Goal: Transaction & Acquisition: Register for event/course

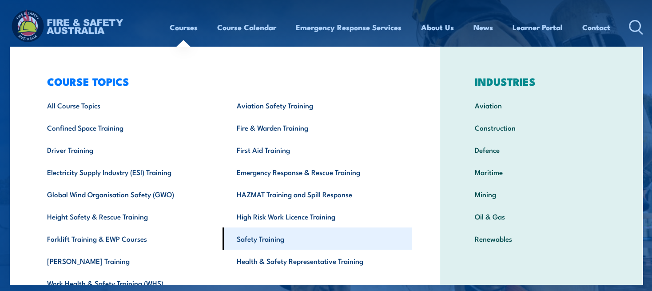
click at [272, 245] on link "Safety Training" at bounding box center [317, 238] width 190 height 22
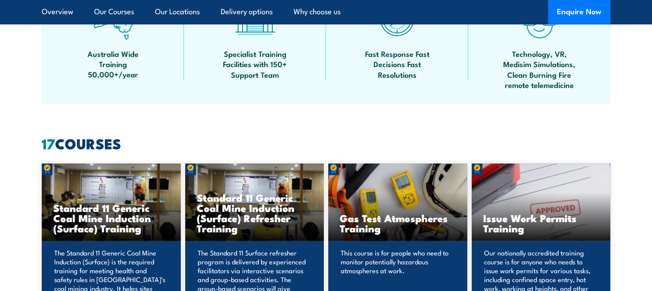
scroll to position [690, 0]
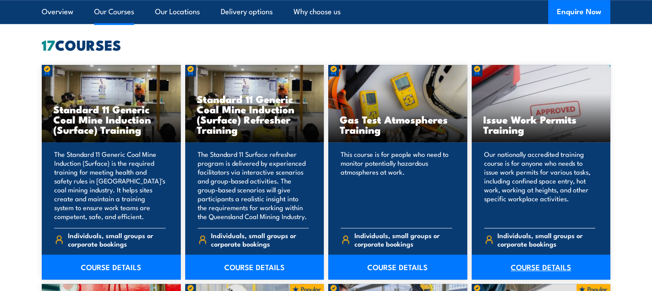
click at [523, 264] on link "COURSE DETAILS" at bounding box center [540, 266] width 139 height 25
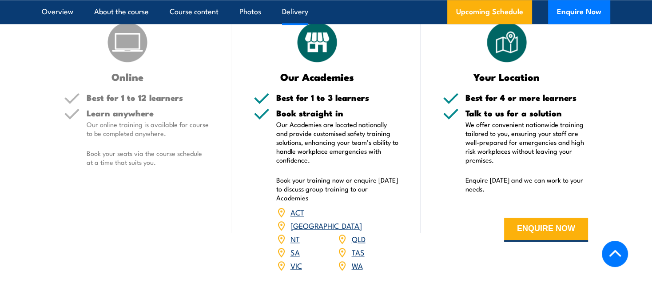
scroll to position [1430, 0]
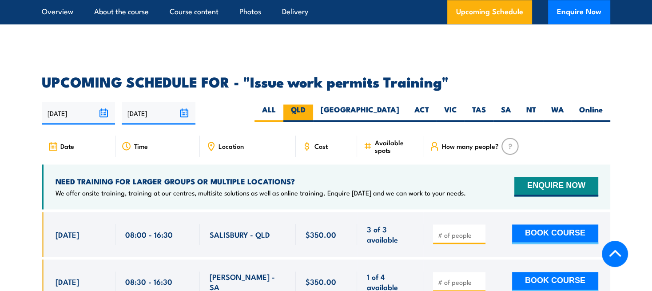
click at [313, 104] on label "QLD" at bounding box center [298, 112] width 30 height 17
click at [311, 104] on input "QLD" at bounding box center [308, 107] width 6 height 6
radio input "true"
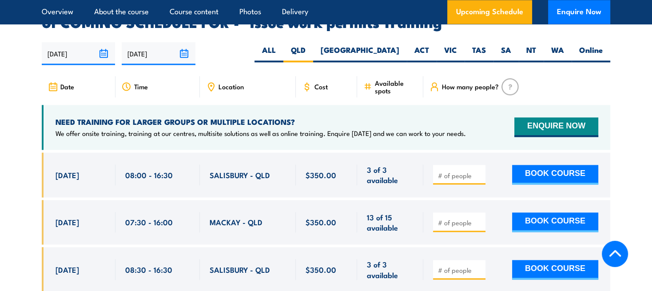
scroll to position [1492, 0]
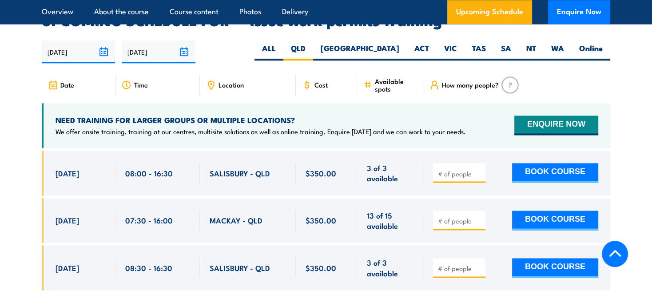
click at [449, 169] on input "number" at bounding box center [460, 173] width 44 height 9
type input "1"
drag, startPoint x: 208, startPoint y: 159, endPoint x: 271, endPoint y: 160, distance: 62.6
click at [271, 160] on div "SALISBURY - QLD" at bounding box center [248, 172] width 96 height 45
copy span "SALISBURY - QLD"
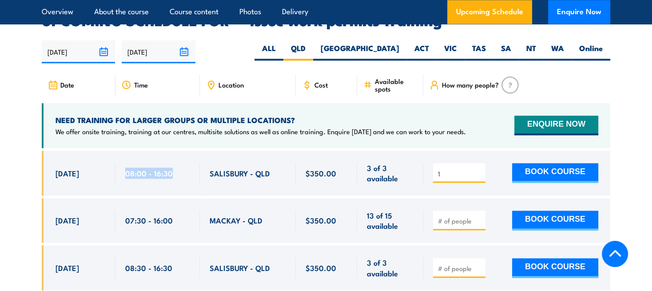
drag, startPoint x: 125, startPoint y: 158, endPoint x: 171, endPoint y: 159, distance: 45.7
click at [171, 168] on span "08:00 - 16:30" at bounding box center [148, 173] width 47 height 10
copy span "08:00 - 16:30"
drag, startPoint x: 210, startPoint y: 159, endPoint x: 270, endPoint y: 159, distance: 59.9
click at [270, 162] on div "SALISBURY - QLD" at bounding box center [248, 172] width 76 height 21
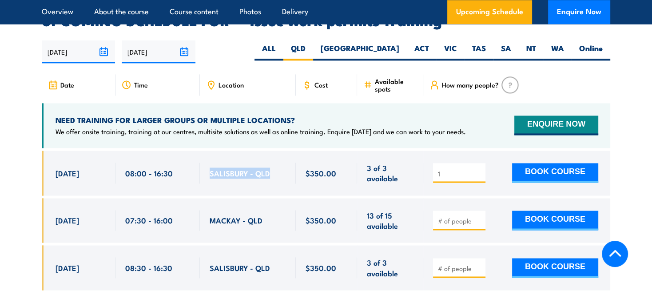
copy span "SALISBURY - QLD"
click at [536, 163] on button "BOOK COURSE" at bounding box center [555, 173] width 86 height 20
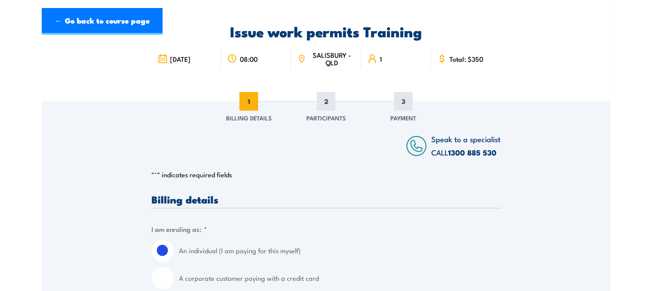
scroll to position [148, 0]
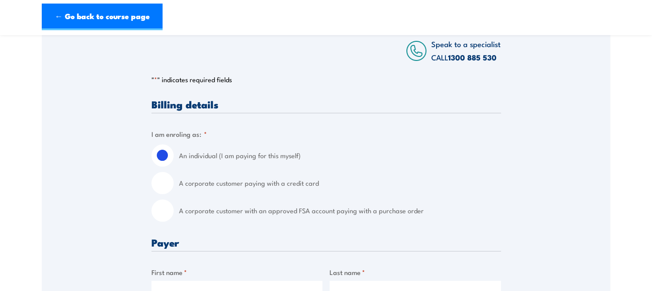
click at [164, 213] on input "A corporate customer with an approved FSA account paying with a purchase order" at bounding box center [162, 210] width 22 height 22
radio input "true"
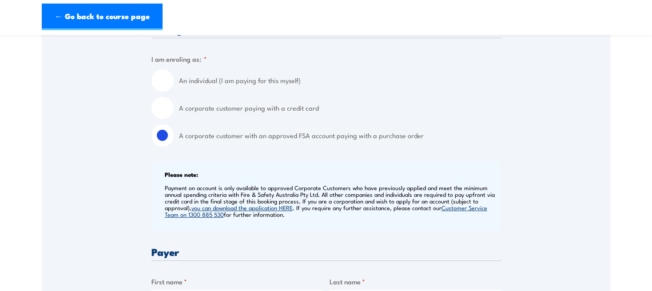
scroll to position [345, 0]
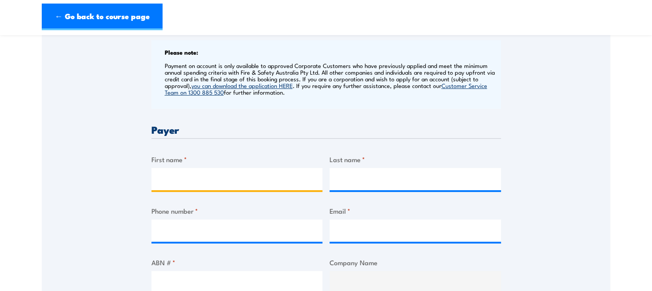
click at [211, 175] on input "First name *" at bounding box center [236, 179] width 171 height 22
type input "Manpreet"
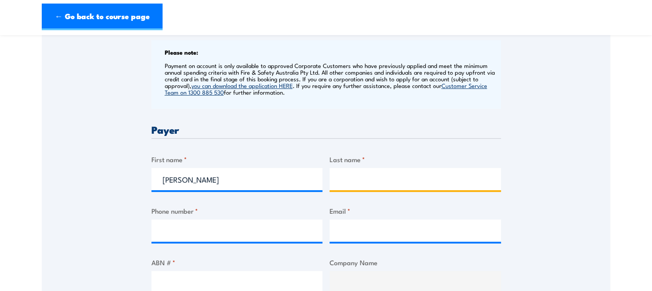
type input "Kaur"
type input "0402929442"
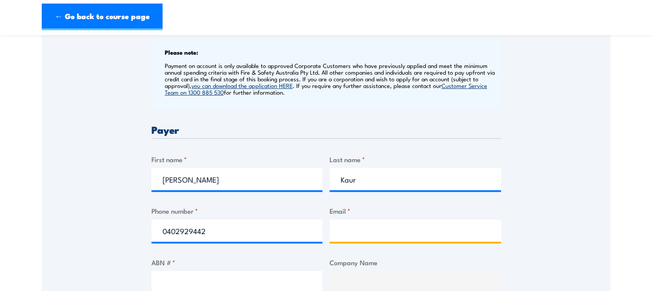
type input "safetytraining@dhl.com"
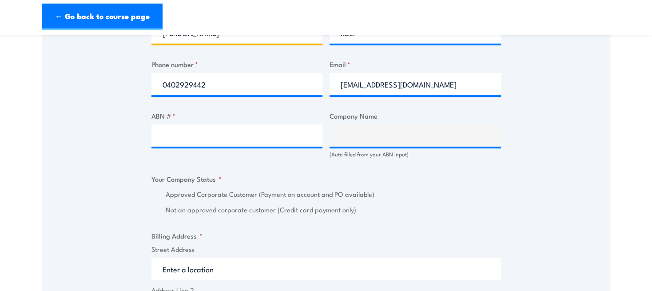
scroll to position [493, 0]
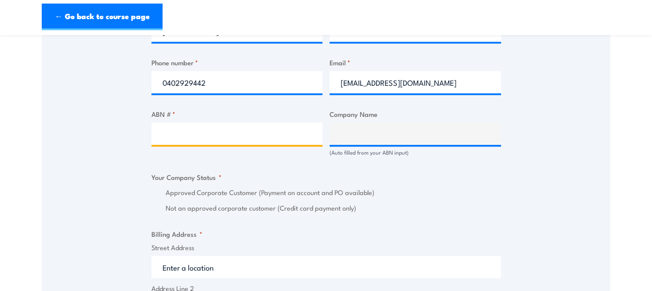
click at [192, 134] on input "ABN # *" at bounding box center [236, 134] width 171 height 22
paste input "85 071 798 617"
type input "85 071 798 617"
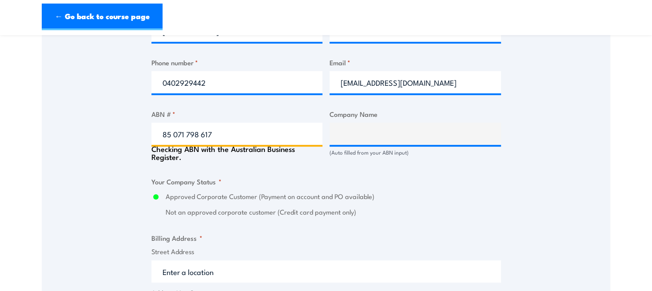
type input "DHL SUPPLY CHAIN (AUSTRALIA) PTY LIMITED"
radio input "true"
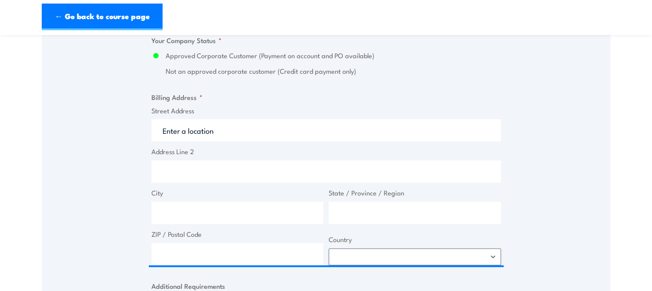
scroll to position [641, 0]
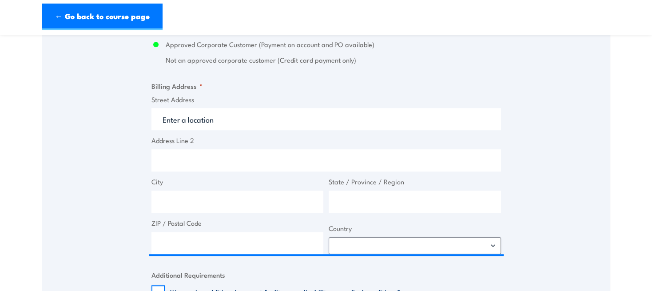
type input "85 071 798 617"
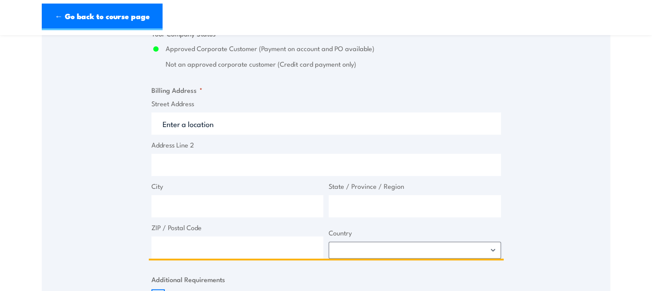
click at [229, 124] on input "Street Address" at bounding box center [325, 123] width 349 height 22
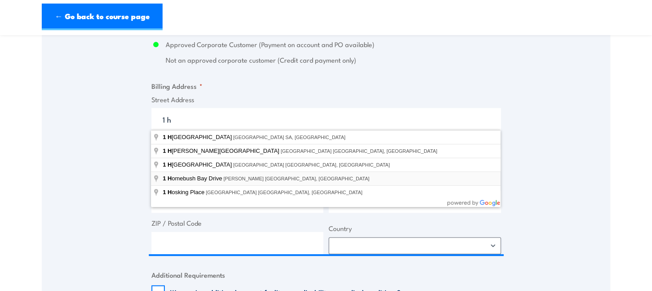
type input "1 Homebush Bay Drive, Rhodes NSW, Australia"
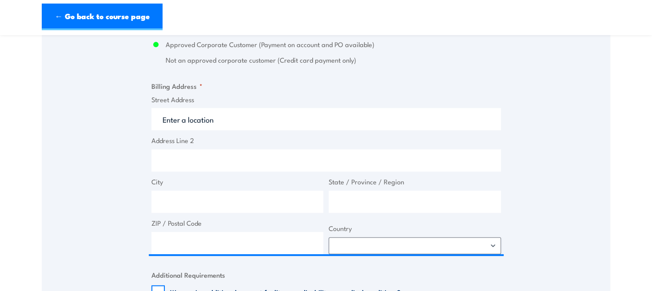
type input "1 Homebush Bay Dr"
type input "Rhodes"
type input "New South Wales"
type input "2138"
select select "Australia"
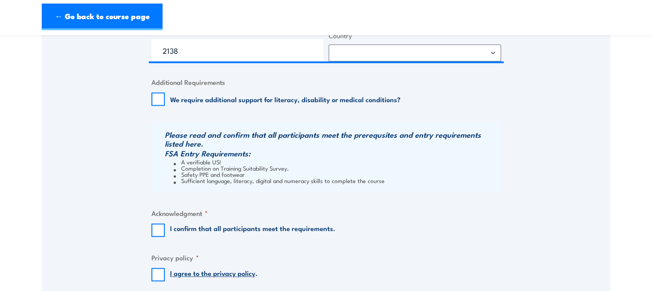
scroll to position [888, 0]
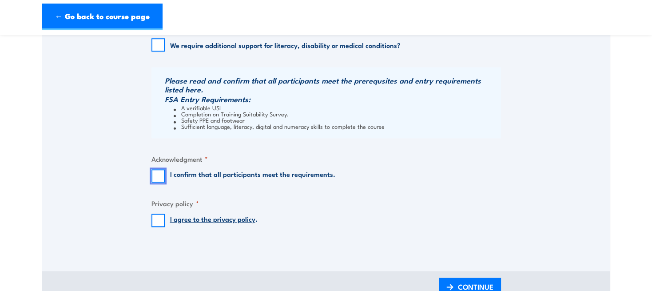
click at [157, 174] on input "I confirm that all participants meet the requirements." at bounding box center [157, 175] width 13 height 13
checkbox input "true"
click at [156, 220] on input "I agree to the privacy policy ." at bounding box center [157, 220] width 13 height 13
checkbox input "true"
click at [471, 283] on span "CONTINUE" at bounding box center [476, 287] width 36 height 24
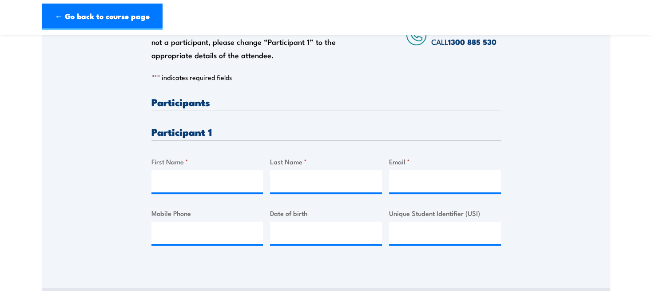
scroll to position [197, 0]
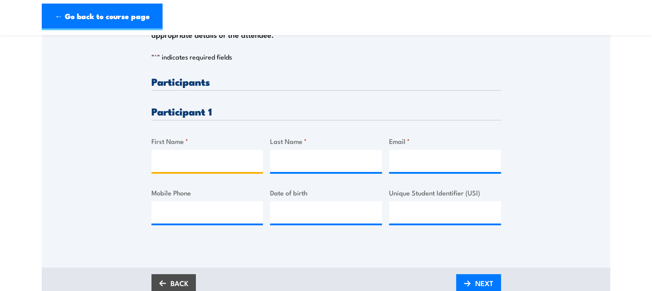
click at [222, 168] on input "First Name *" at bounding box center [207, 161] width 112 height 22
type input "Lec"
click at [299, 156] on input "Last Name *" at bounding box center [326, 161] width 112 height 22
paste input "85 071 798 617"
type input "85 071 798 617"
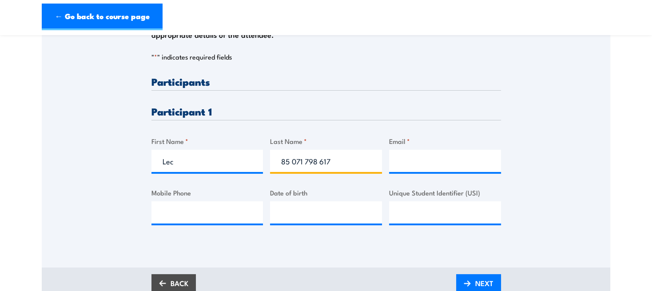
drag, startPoint x: 356, startPoint y: 160, endPoint x: 177, endPoint y: 155, distance: 179.4
click at [177, 155] on div "Please provide names and contact details for each of the participants below. No…" at bounding box center [325, 157] width 349 height 162
paste input "Tiruk"
type input "Tiruk"
click at [419, 159] on input "Email *" at bounding box center [445, 161] width 112 height 22
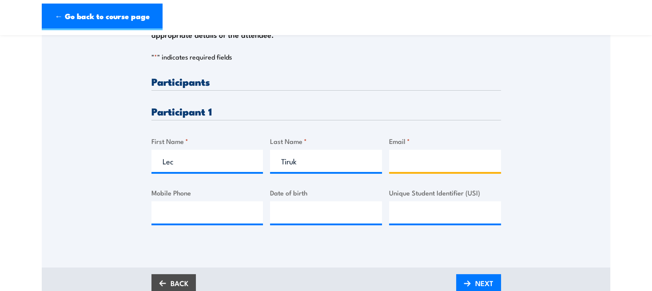
paste input "lec.tiruk@dhl.com"
type input "lec.tiruk@dhl.com"
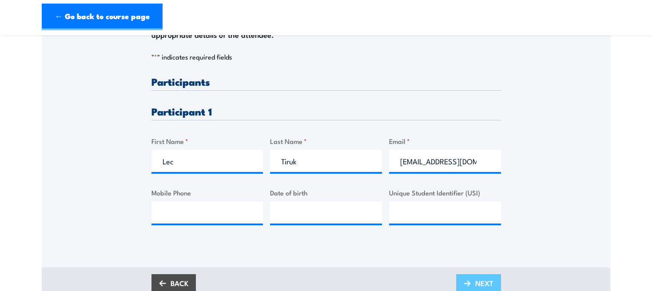
click at [471, 281] on link "NEXT" at bounding box center [478, 284] width 45 height 21
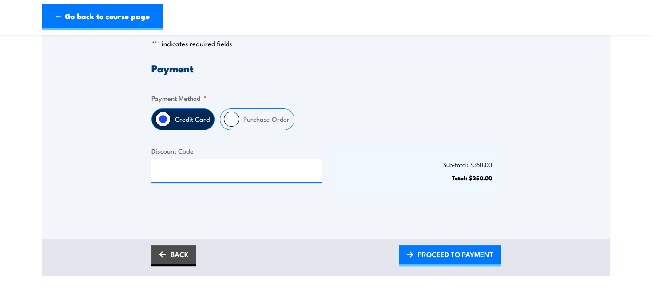
click at [228, 120] on input "Purchase Order" at bounding box center [231, 118] width 15 height 15
radio input "true"
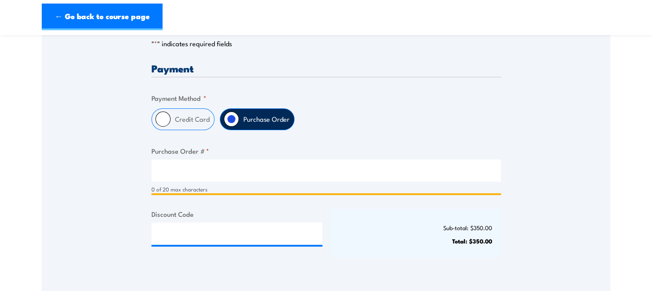
click at [219, 166] on input "Purchase Order # *" at bounding box center [325, 170] width 349 height 22
type input "NA"
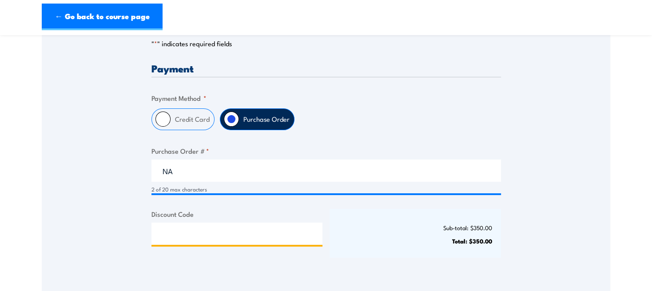
click at [273, 231] on input "Discount Code" at bounding box center [236, 233] width 171 height 22
paste input "NSCASILVER2025!"
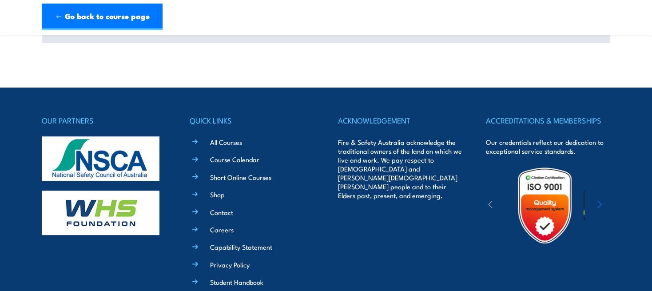
scroll to position [394, 0]
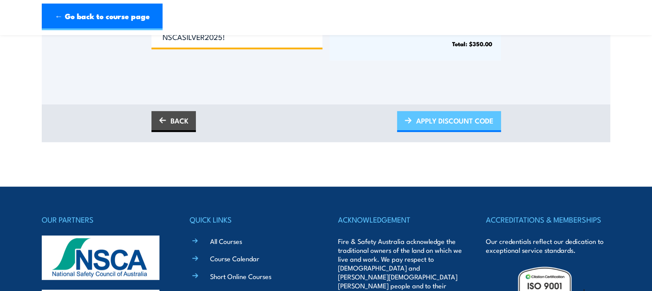
type input "NSCASILVER2025!"
click at [431, 115] on span "APPLY DISCOUNT CODE" at bounding box center [454, 121] width 77 height 24
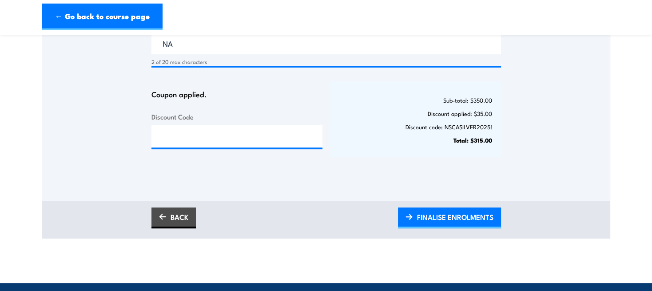
scroll to position [345, 0]
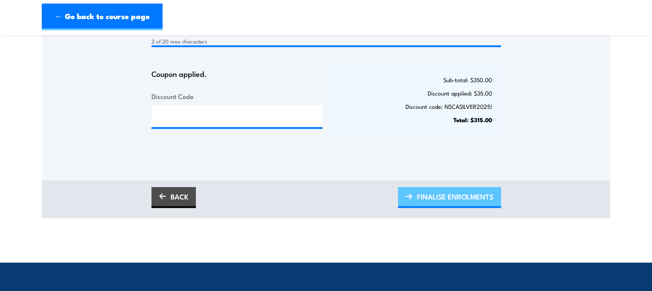
click at [453, 193] on span "FINALISE ENROLMENTS" at bounding box center [455, 197] width 76 height 24
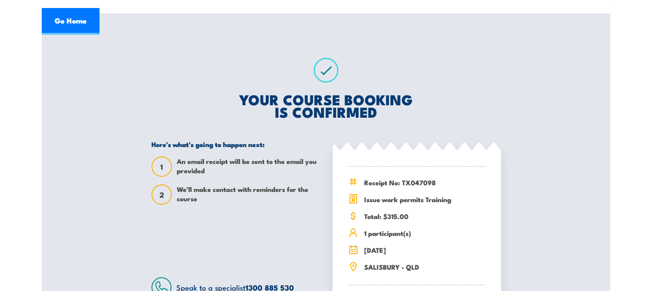
scroll to position [148, 0]
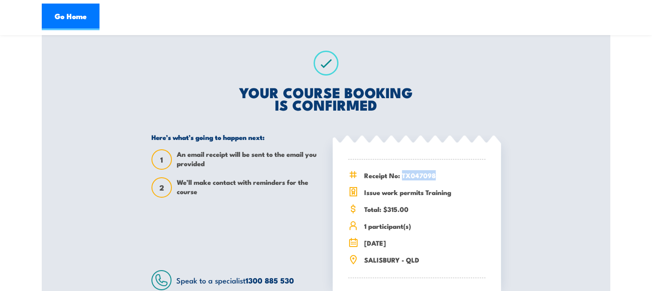
drag, startPoint x: 403, startPoint y: 175, endPoint x: 434, endPoint y: 176, distance: 30.7
click at [434, 176] on span "Receipt No: TX047098" at bounding box center [424, 175] width 121 height 10
copy span "TX047098"
click at [63, 16] on link "Go Home" at bounding box center [71, 17] width 58 height 27
